Goal: Find specific fact

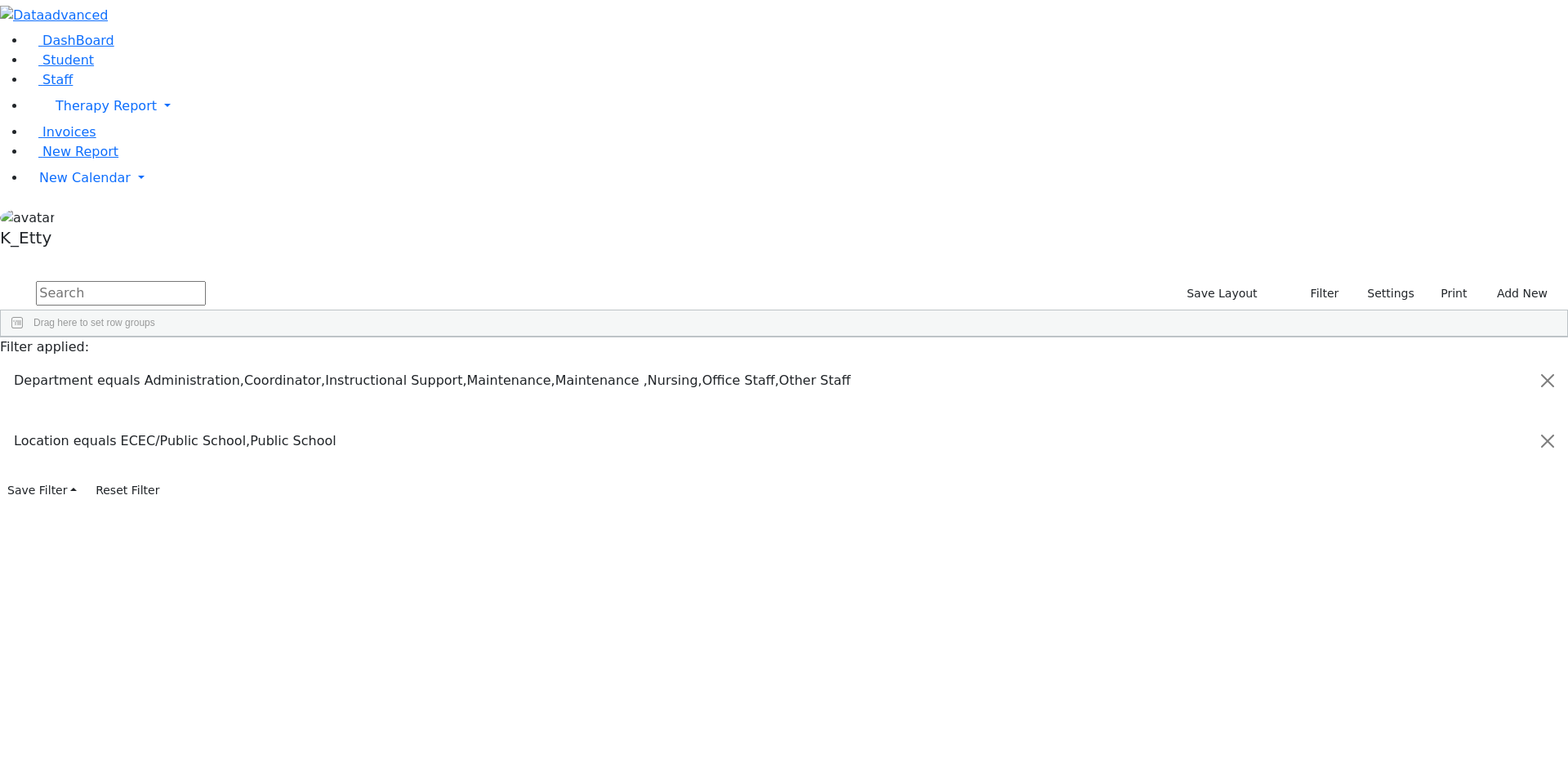
click at [205, 280] on input "text" at bounding box center [121, 293] width 170 height 24
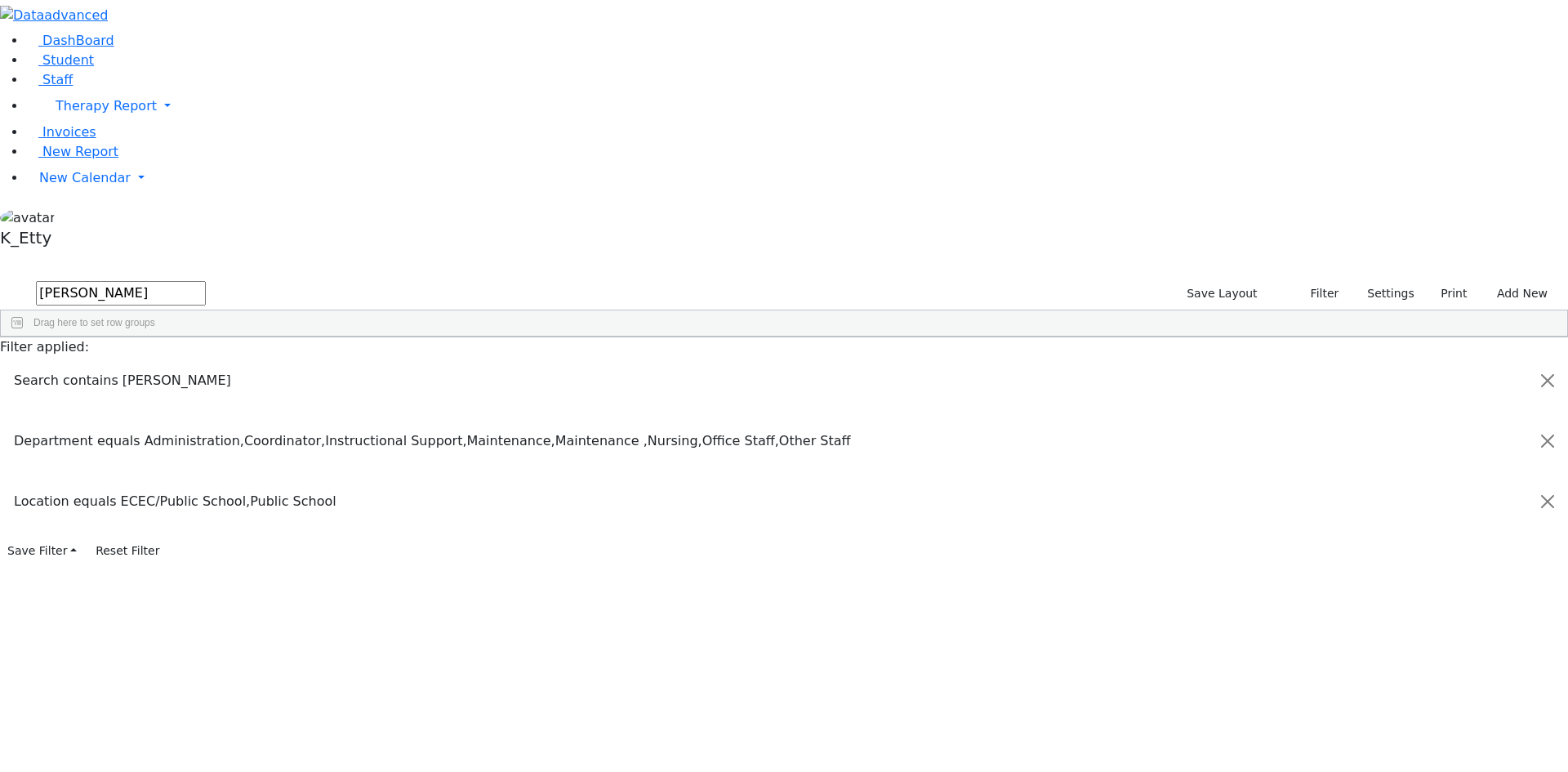
type input "[PERSON_NAME]"
click at [0, 279] on button "submit" at bounding box center [16, 294] width 31 height 31
click at [73, 87] on link "Staff" at bounding box center [49, 80] width 46 height 16
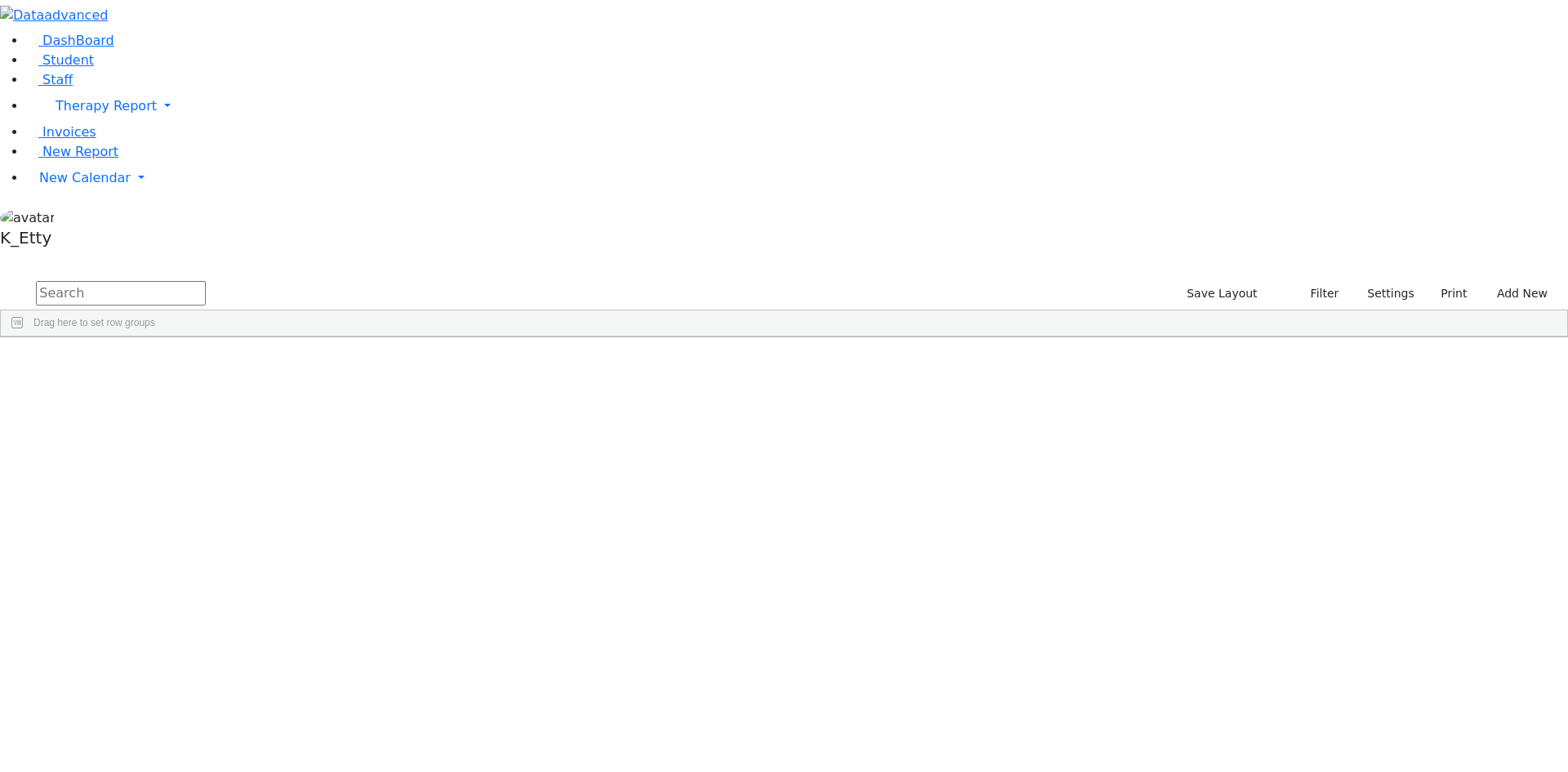
click at [205, 280] on input "text" at bounding box center [121, 293] width 170 height 24
type input "[PERSON_NAME]"
click at [0, 279] on button "submit" at bounding box center [16, 294] width 31 height 31
